Goal: Task Accomplishment & Management: Manage account settings

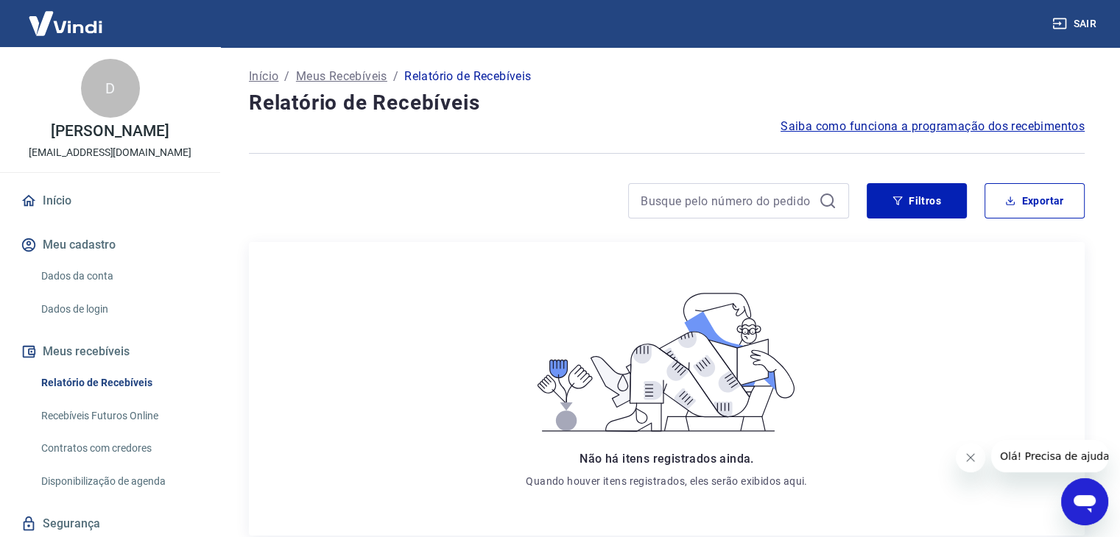
click at [102, 244] on button "Meu cadastro" at bounding box center [110, 245] width 185 height 32
click at [102, 272] on link "Dados da conta" at bounding box center [118, 276] width 167 height 30
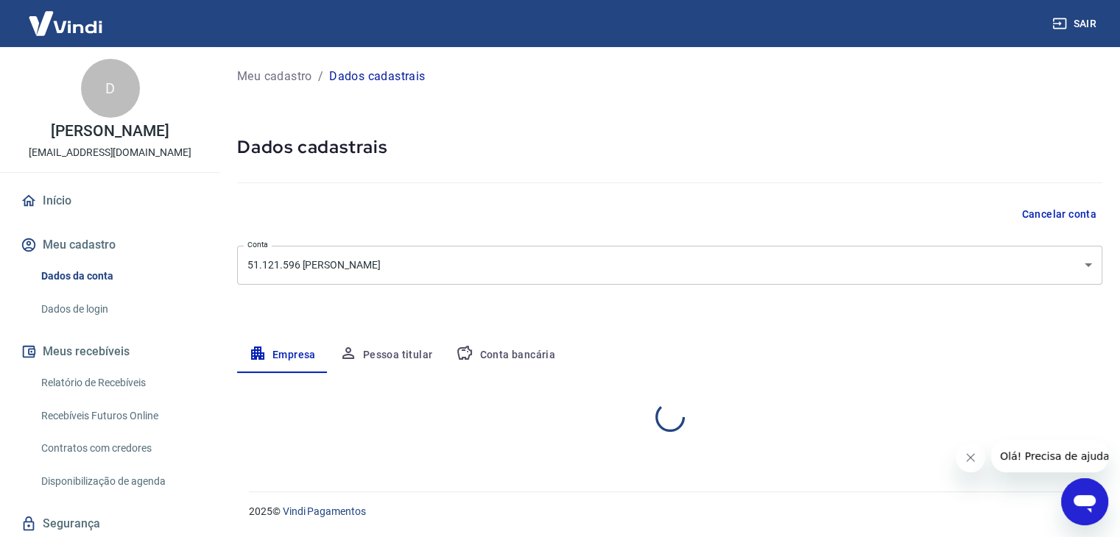
select select "SP"
select select "business"
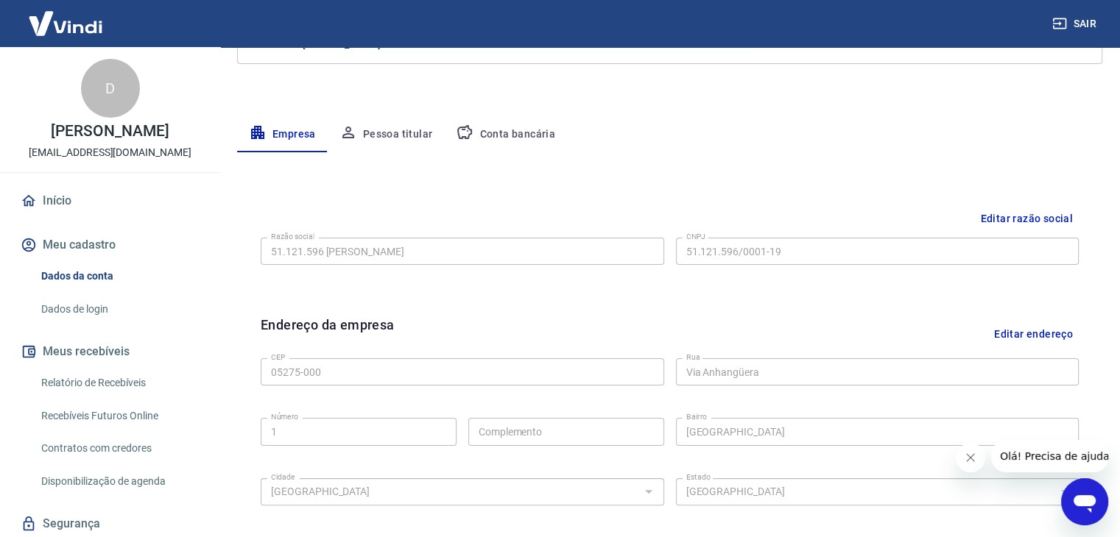
scroll to position [515, 0]
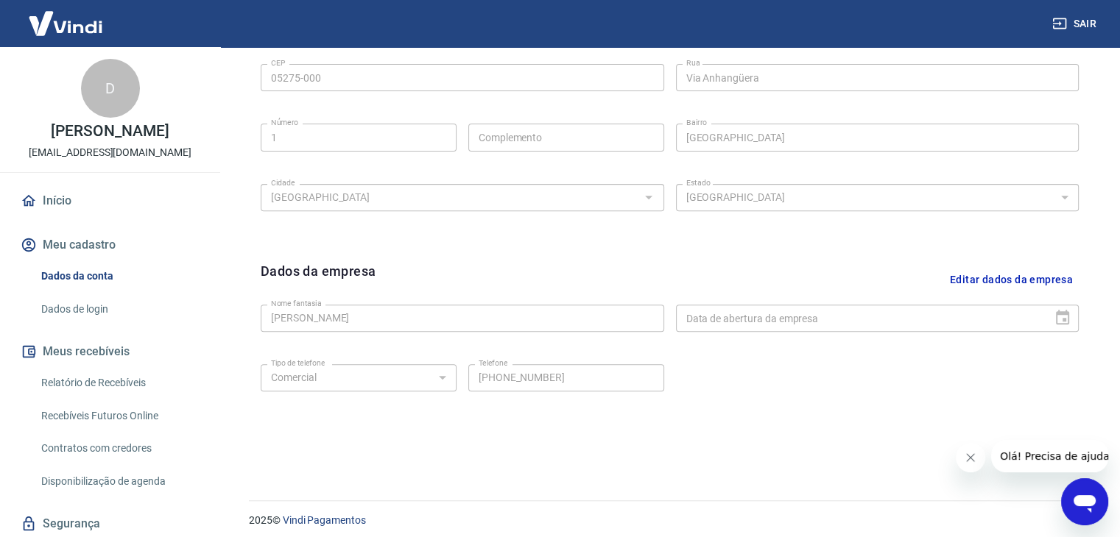
click at [1001, 284] on button "Editar dados da empresa" at bounding box center [1011, 280] width 135 height 38
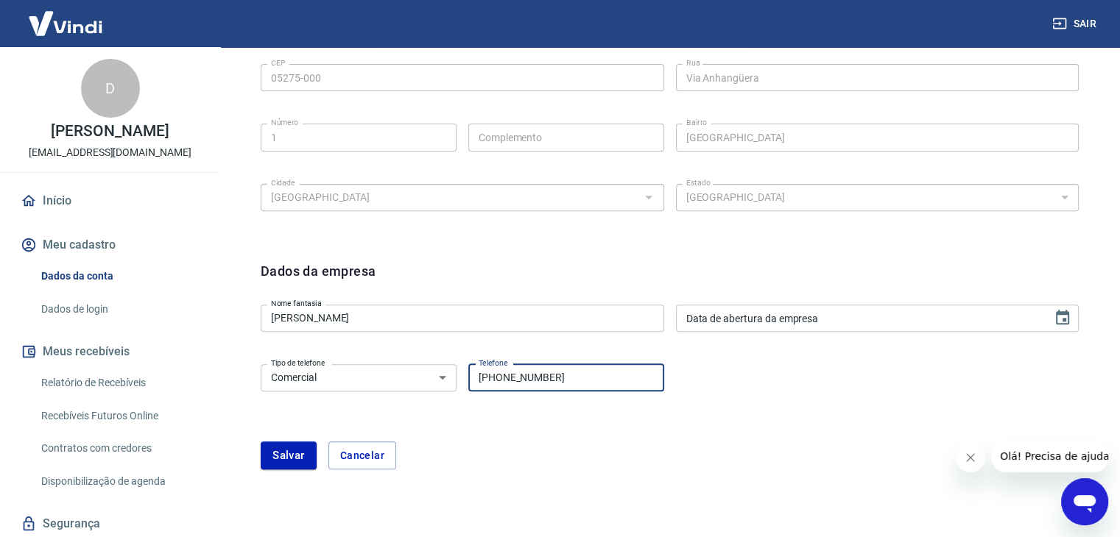
drag, startPoint x: 558, startPoint y: 375, endPoint x: 432, endPoint y: 395, distance: 127.6
click at [425, 391] on div "Tipo de telefone Residencial Comercial Tipo de telefone Telefone (11) 91117-431…" at bounding box center [462, 377] width 403 height 36
click at [515, 470] on div "Dados da empresa Nome fantasia DOUGLAS TORRES Nome fantasia Data de abertura da…" at bounding box center [669, 375] width 841 height 250
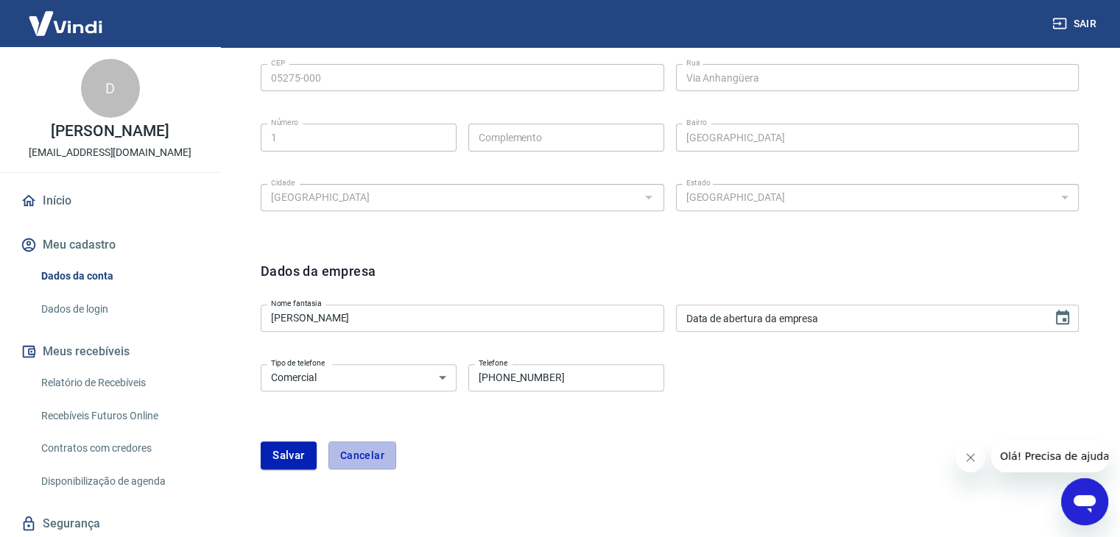
click at [333, 465] on button "Cancelar" at bounding box center [362, 456] width 68 height 28
